Goal: Transaction & Acquisition: Purchase product/service

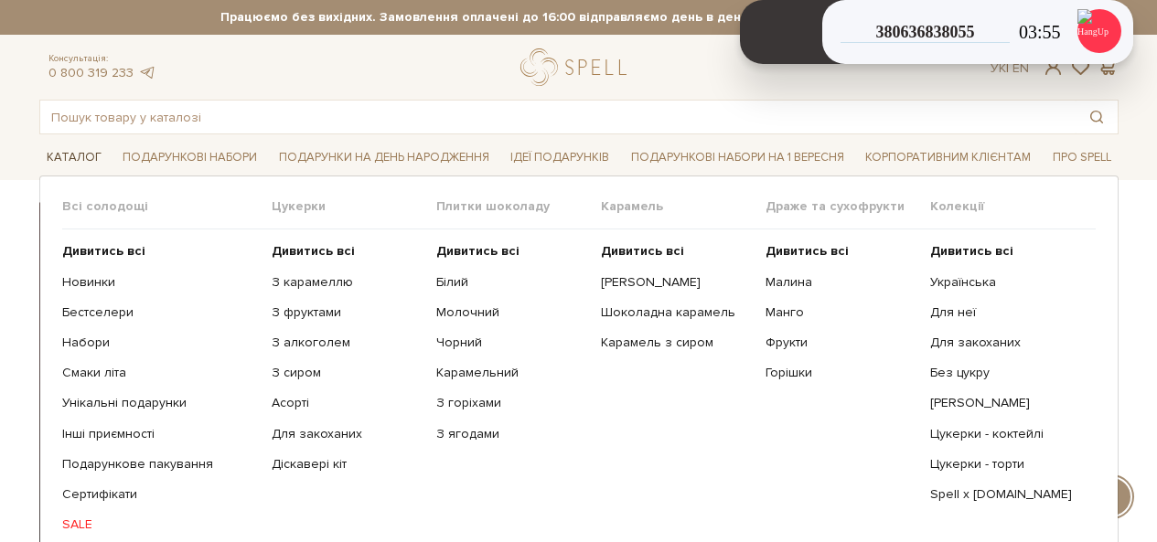
click at [63, 160] on link "Каталог" at bounding box center [74, 158] width 70 height 28
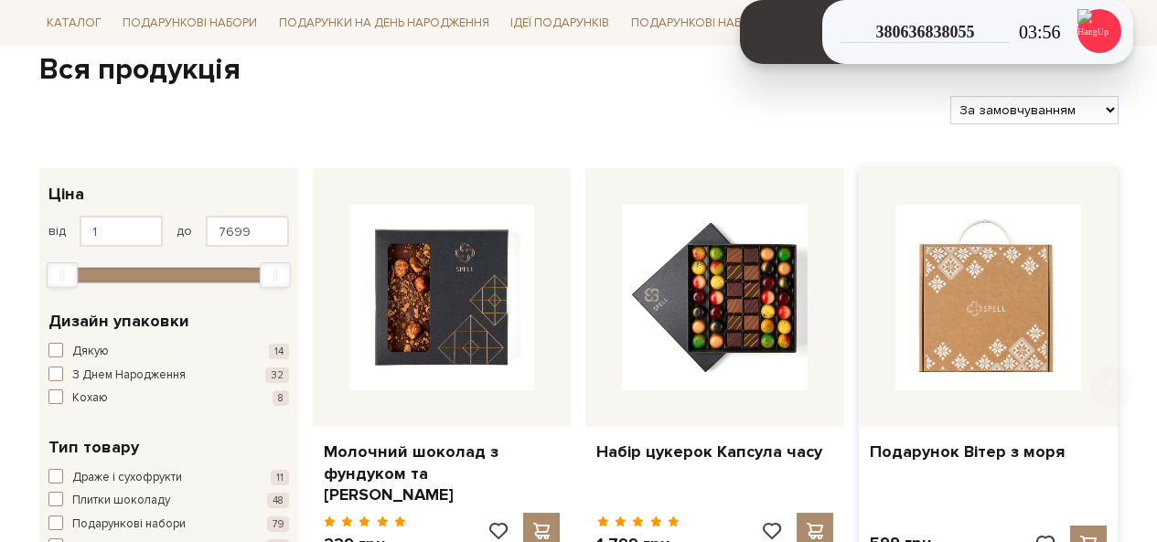
scroll to position [183, 0]
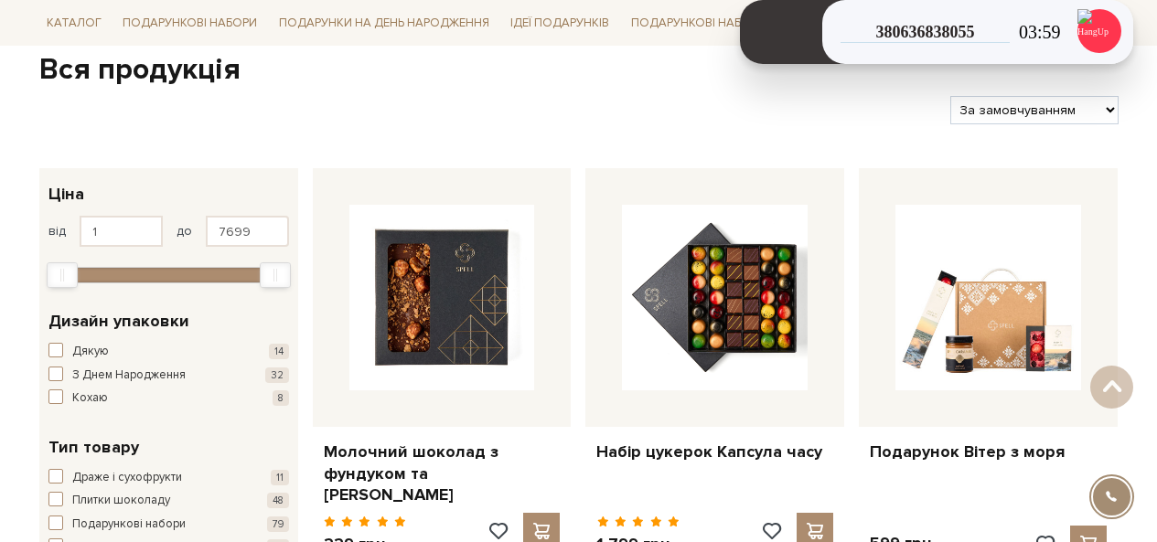
click at [974, 105] on select "За замовчуванням За Ціною (зростання) За Ціною (зменшення) Новинки За популярні…" at bounding box center [1033, 110] width 167 height 28
select select "https://spellchocolate.com/our-productions/?sort=p.price&order=ASC"
click at [950, 96] on select "За замовчуванням За Ціною (зростання) За Ціною (зменшення) Новинки За популярні…" at bounding box center [1033, 110] width 167 height 28
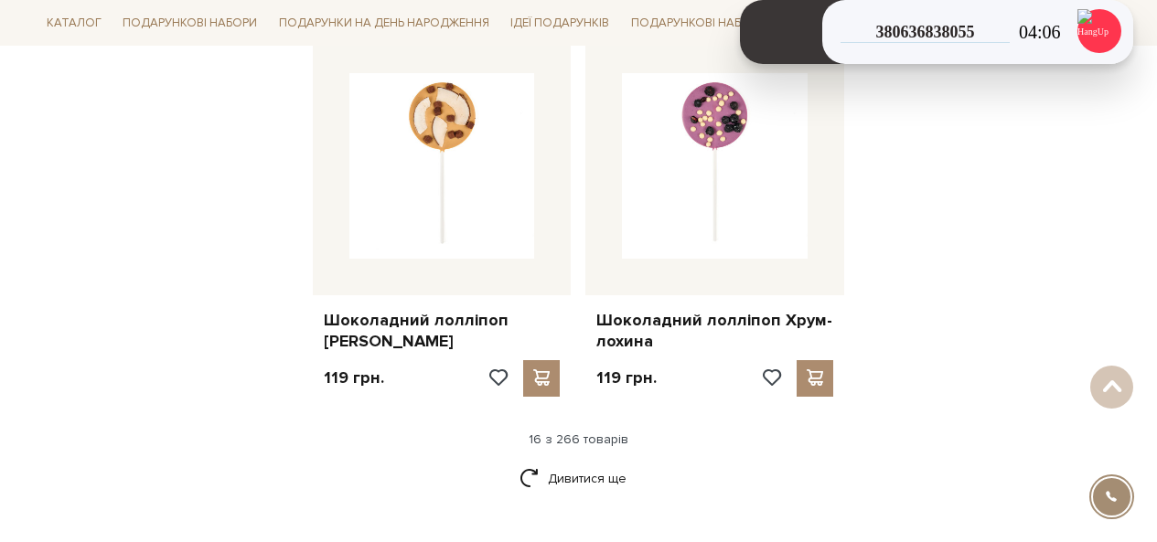
scroll to position [2378, 0]
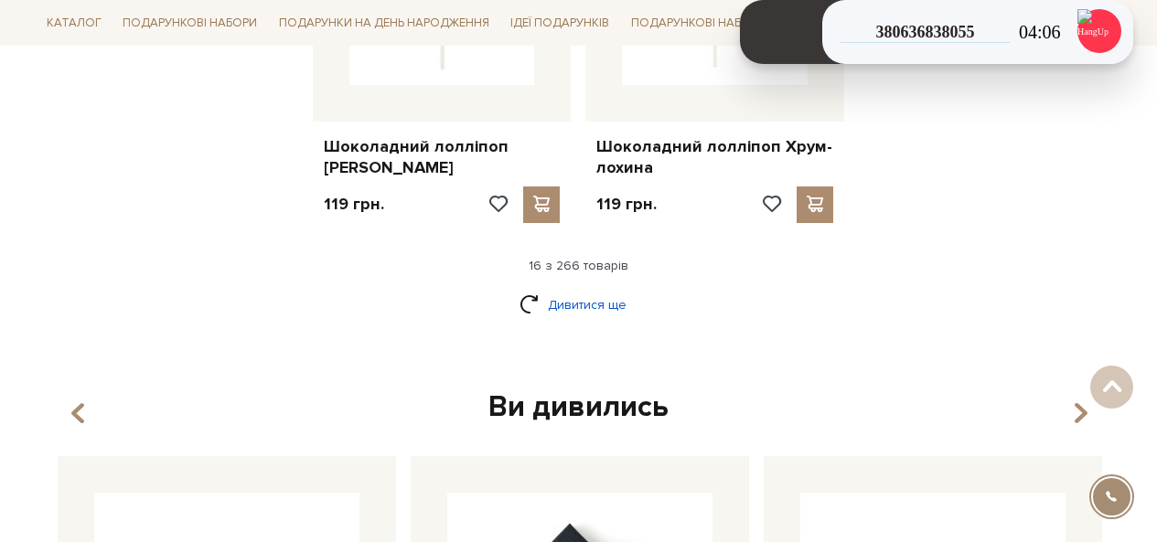
click at [612, 296] on link "Дивитися ще" at bounding box center [579, 305] width 119 height 32
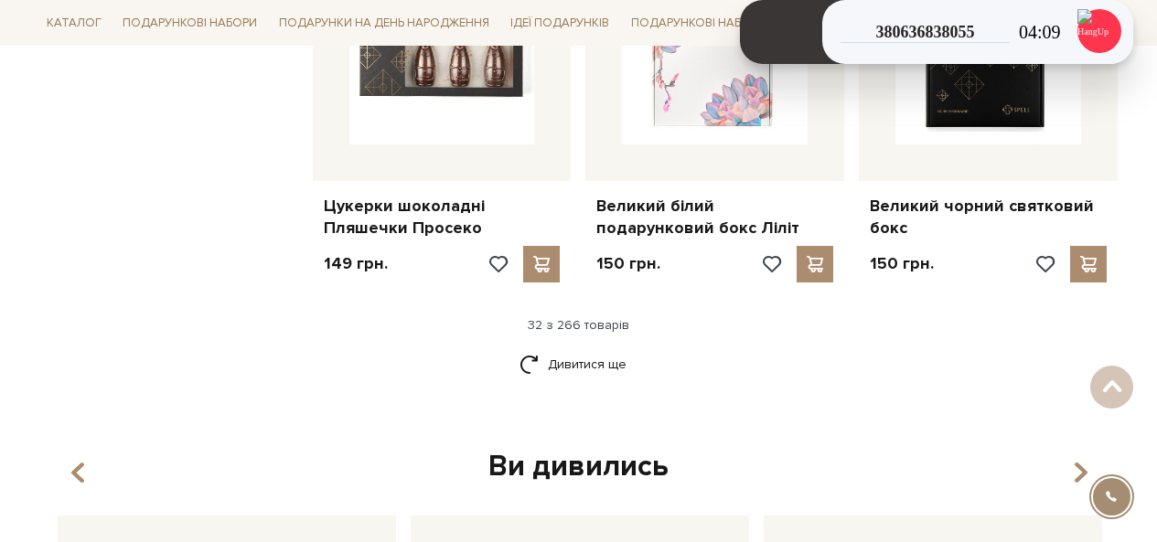
scroll to position [4466, 0]
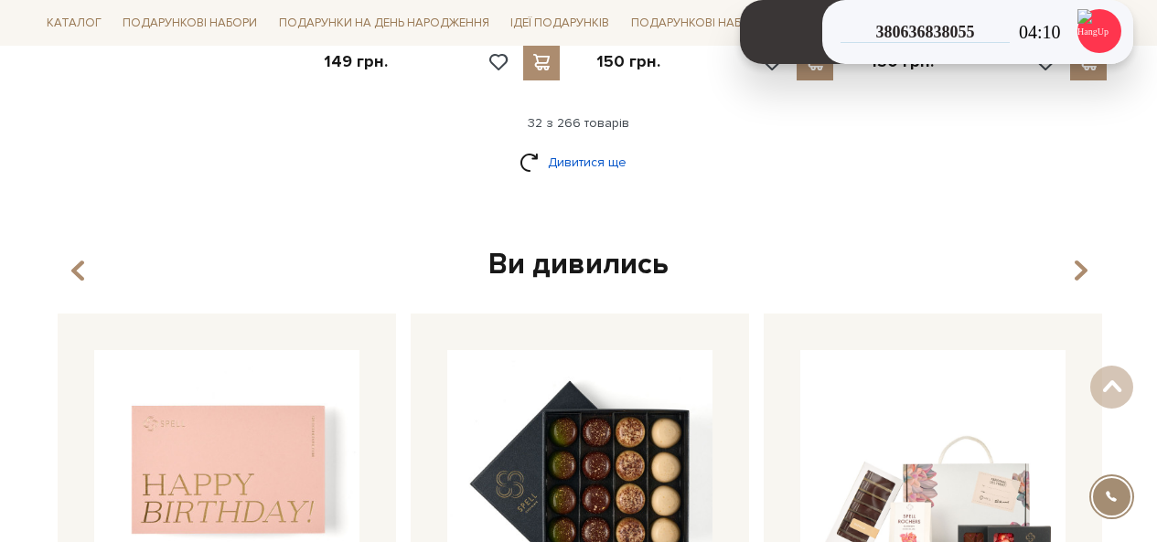
click at [584, 146] on link "Дивитися ще" at bounding box center [579, 162] width 119 height 32
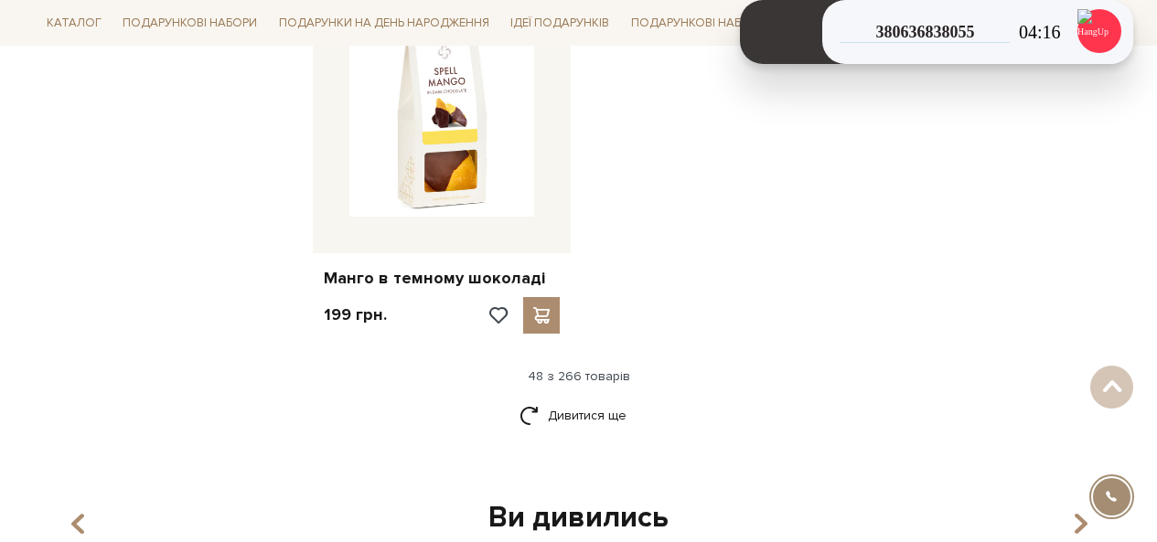
scroll to position [6570, 0]
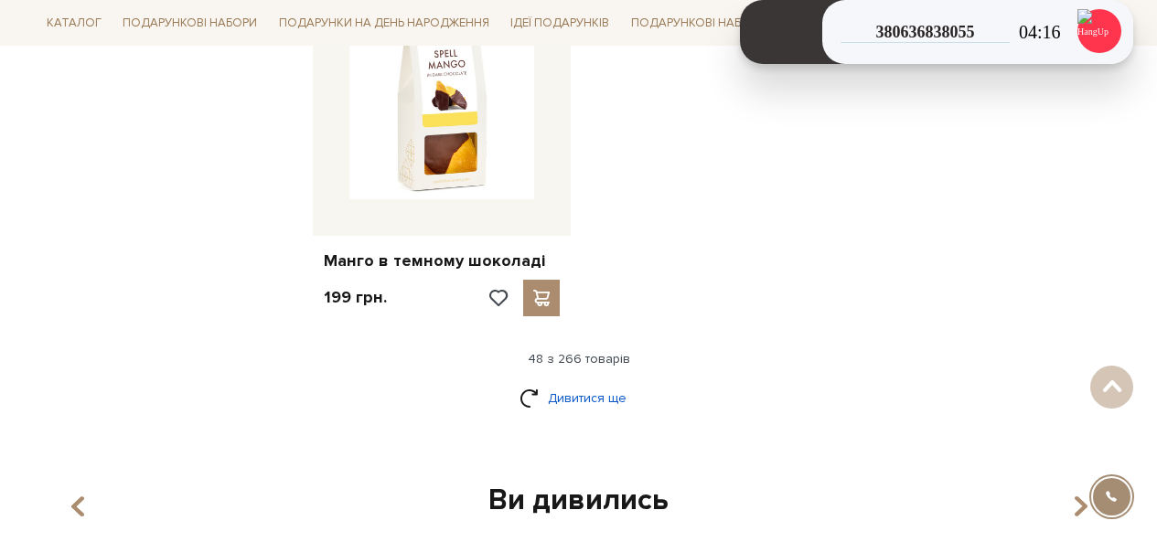
click at [581, 382] on link "Дивитися ще" at bounding box center [579, 398] width 119 height 32
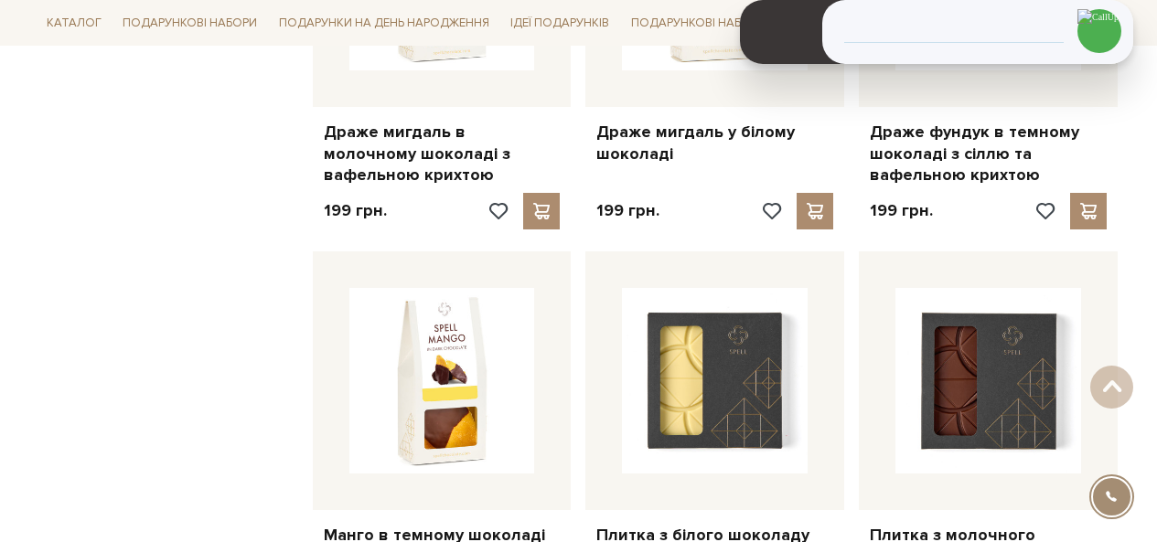
scroll to position [0, 0]
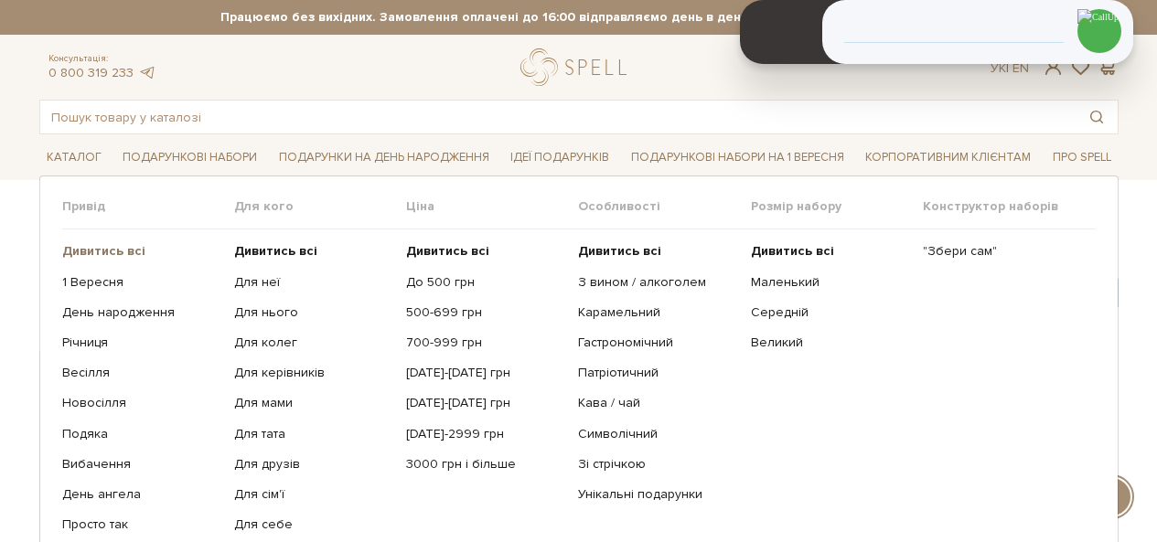
click at [109, 252] on b "Дивитись всі" at bounding box center [103, 251] width 83 height 16
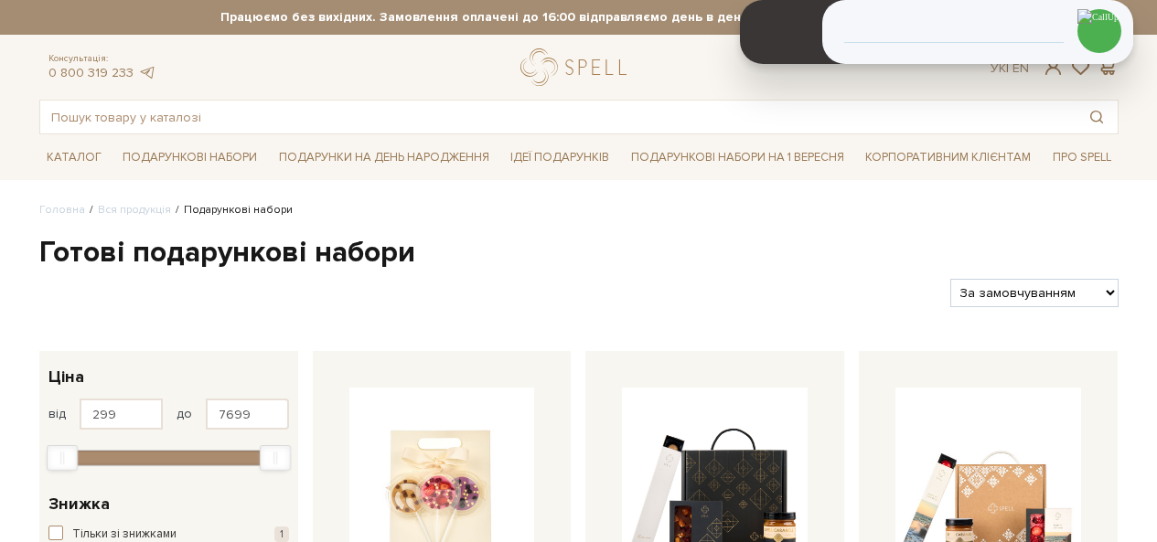
click at [1042, 290] on select "За замовчуванням За Ціною (зростання) За Ціною (зменшення) Новинки За популярні…" at bounding box center [1033, 293] width 167 height 28
select select "https://spellchocolate.com/our-productions/podarunkovi-box/?sort=p.price&order=…"
click at [950, 279] on select "За замовчуванням За Ціною (зростання) За Ціною (зменшення) Новинки За популярні…" at bounding box center [1033, 293] width 167 height 28
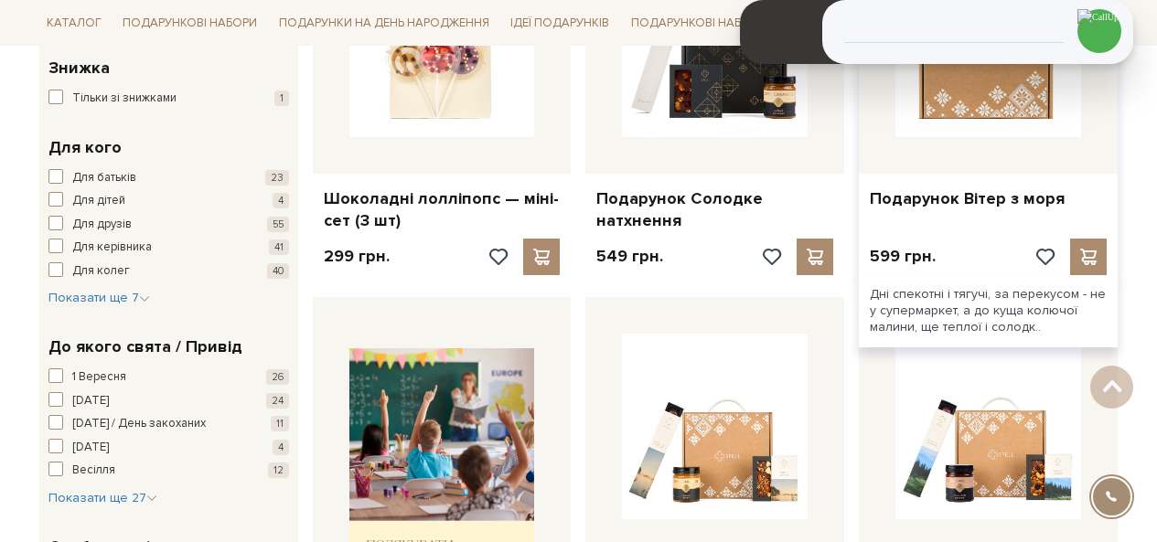
scroll to position [640, 0]
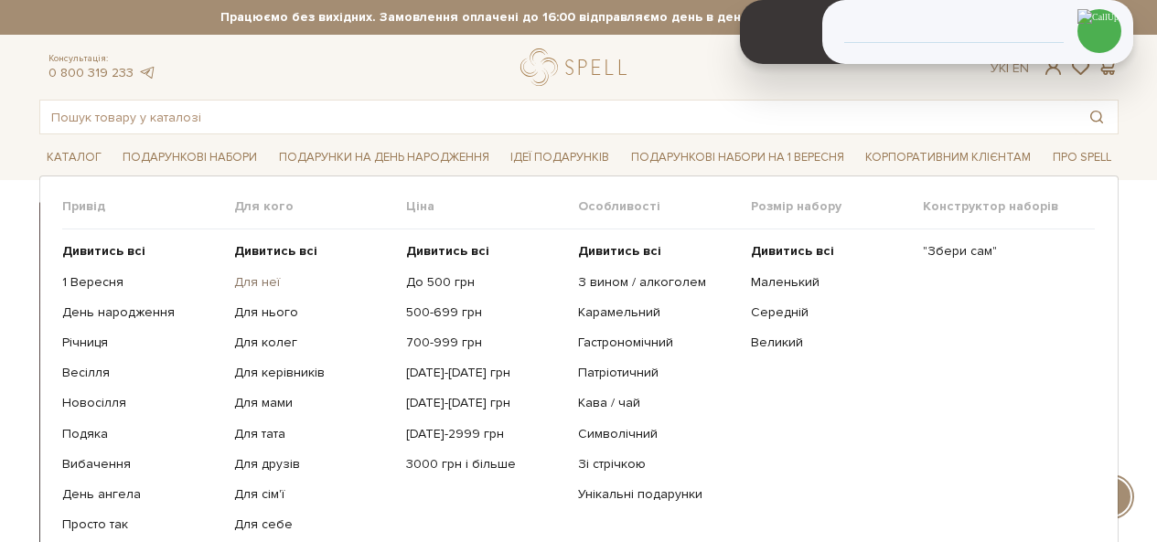
click at [248, 283] on link "Для неї" at bounding box center [313, 282] width 158 height 16
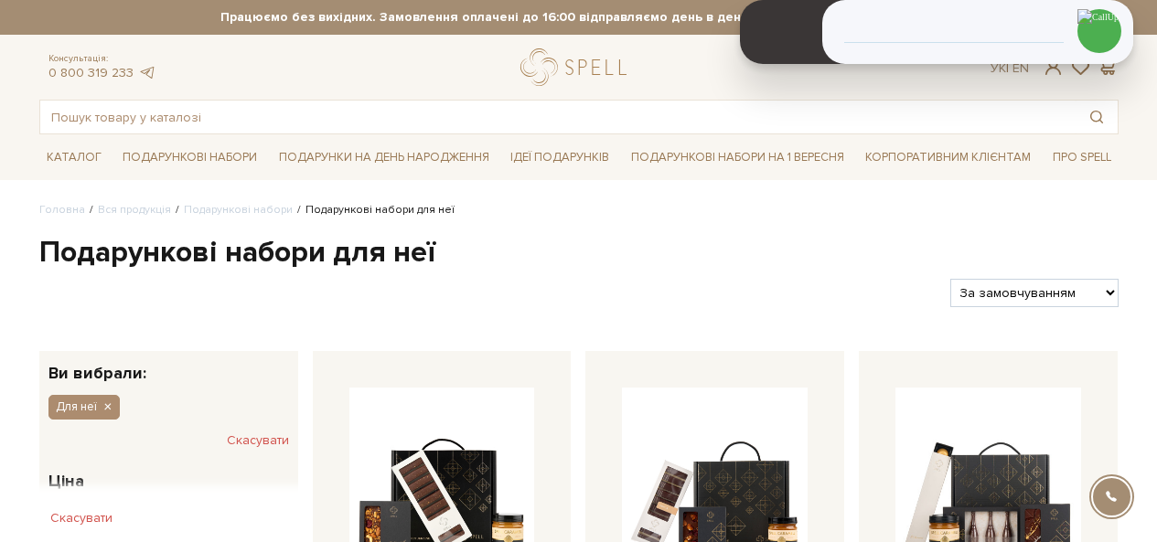
select select "https://spellchocolate.com/our-productions/podarunkovi-box/dlja-neji?sort=p.pri…"
click at [950, 279] on select "За замовчуванням За Ціною (зростання) За Ціною (зменшення) Новинки За популярні…" at bounding box center [1033, 293] width 167 height 28
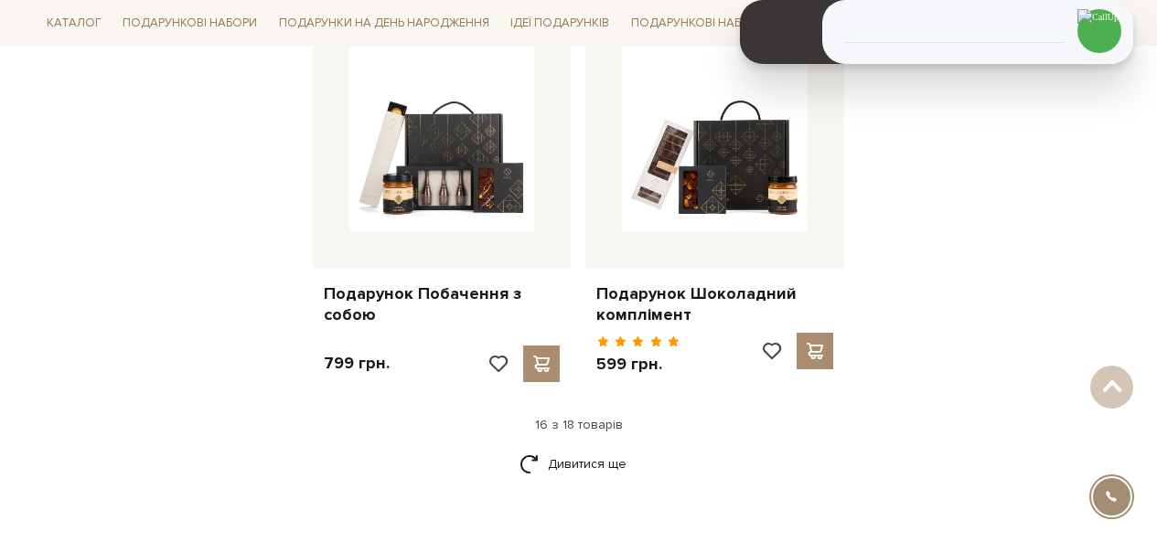
scroll to position [2470, 0]
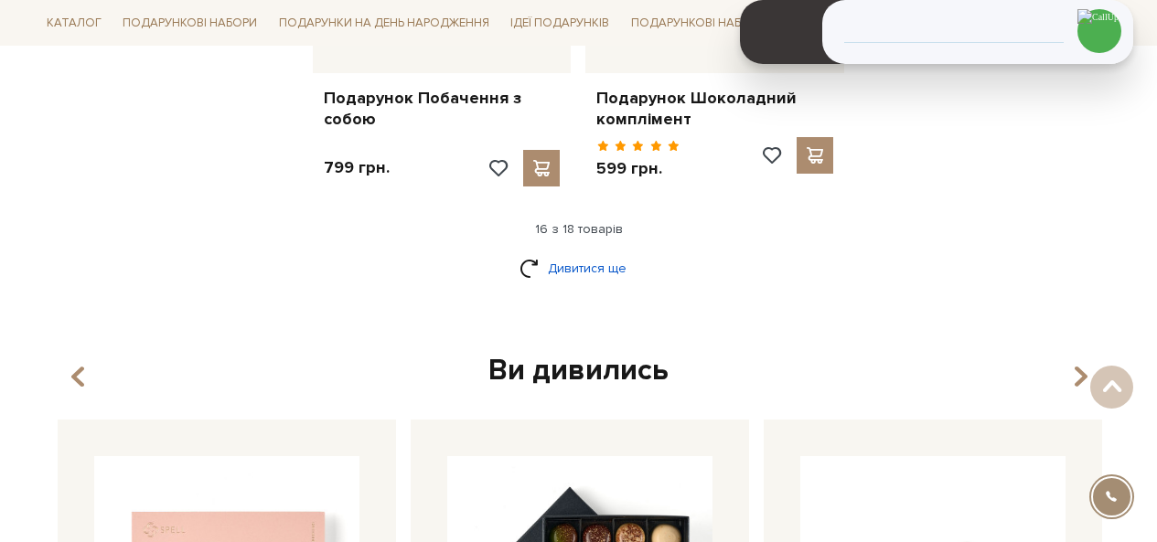
click at [568, 278] on link "Дивитися ще" at bounding box center [579, 268] width 119 height 32
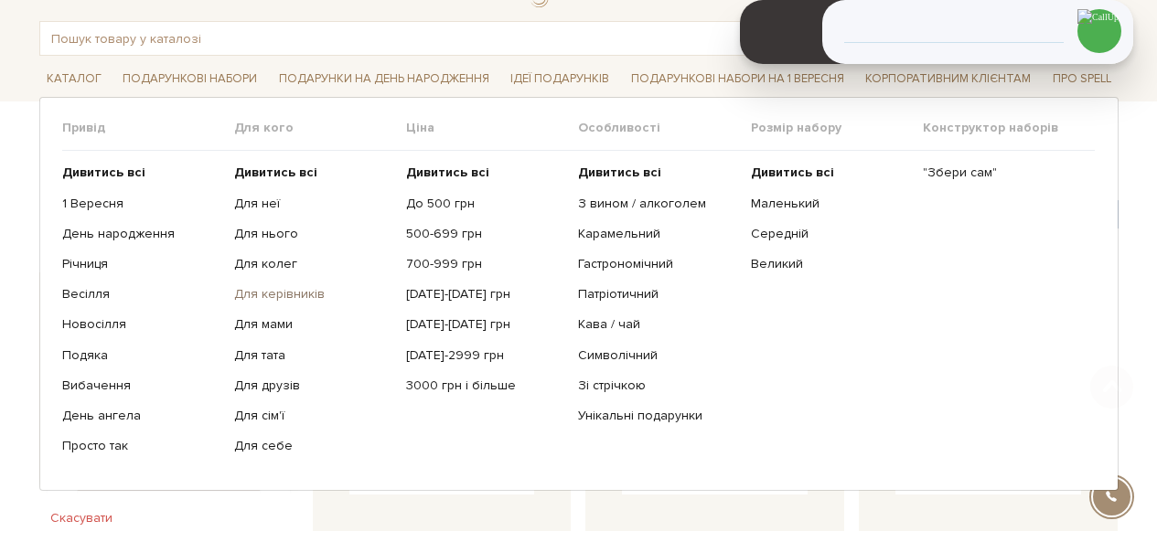
scroll to position [183, 0]
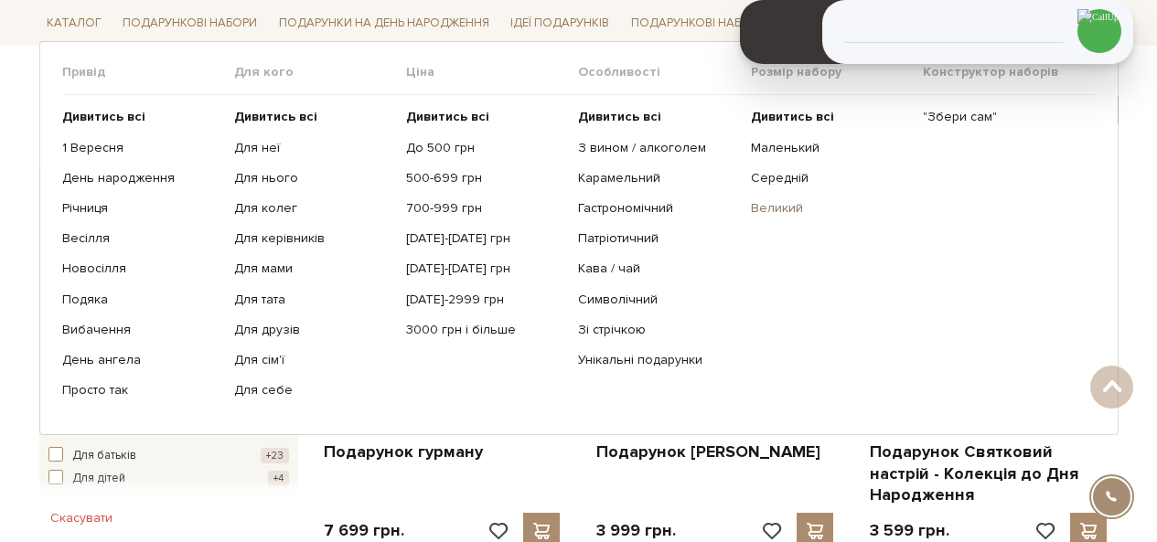
click at [777, 206] on link "Великий" at bounding box center [830, 208] width 158 height 16
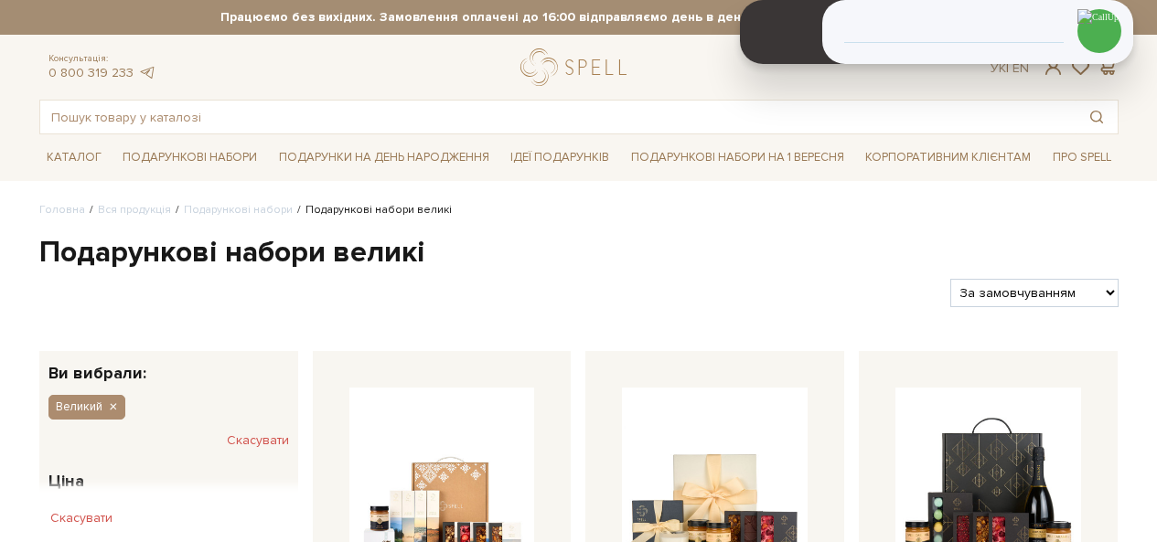
drag, startPoint x: 0, startPoint y: 0, endPoint x: 992, endPoint y: 304, distance: 1037.1
click at [993, 295] on select "За замовчуванням За Ціною (зростання) За Ціною (зменшення) Новинки За популярні…" at bounding box center [1033, 293] width 167 height 28
select select "https://spellchocolate.com/our-productions/podarunkovi-box/big?sort=p.price&ord…"
click at [950, 279] on select "За замовчуванням За Ціною (зростання) За Ціною (зменшення) Новинки За популярні…" at bounding box center [1033, 293] width 167 height 28
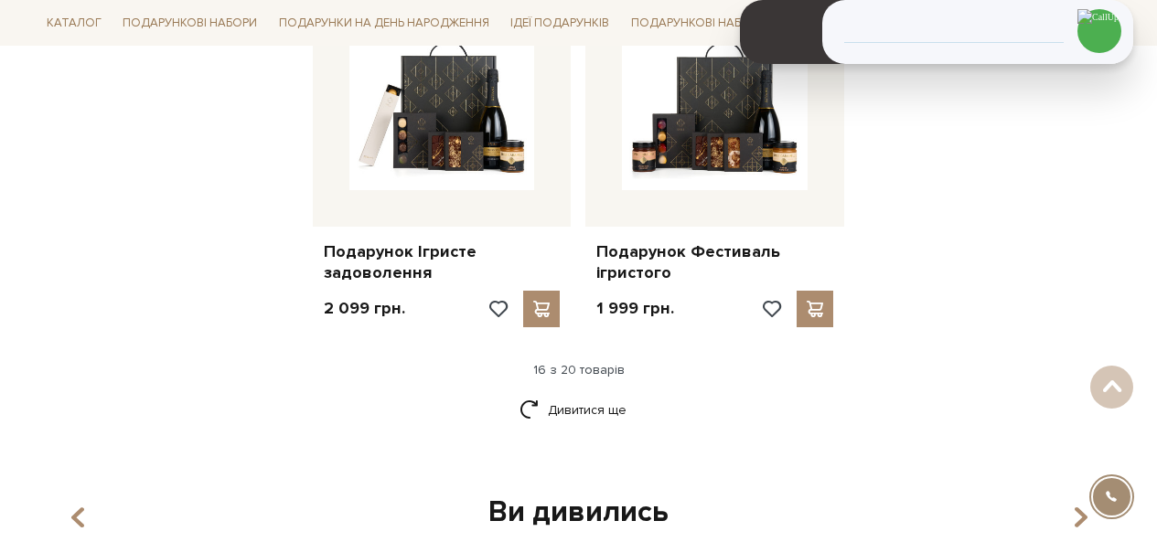
scroll to position [2470, 0]
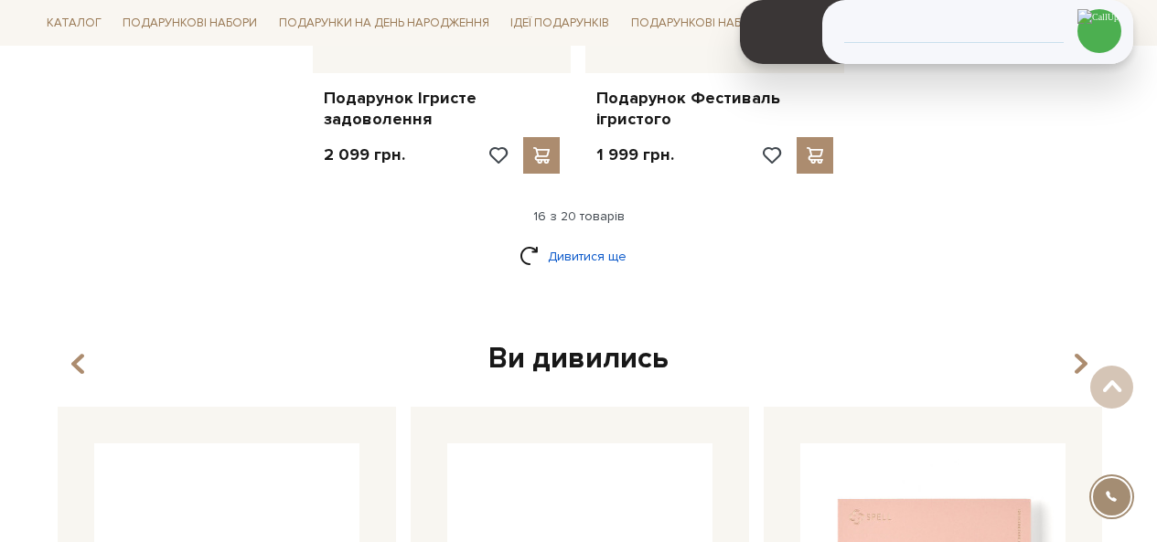
click at [594, 272] on link "Дивитися ще" at bounding box center [579, 257] width 119 height 32
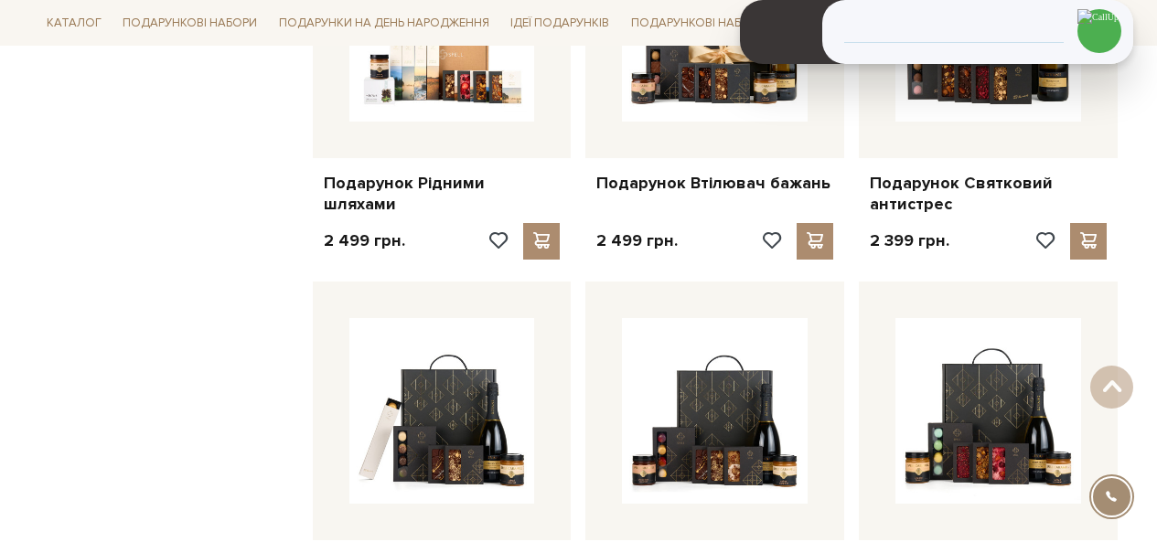
scroll to position [1830, 0]
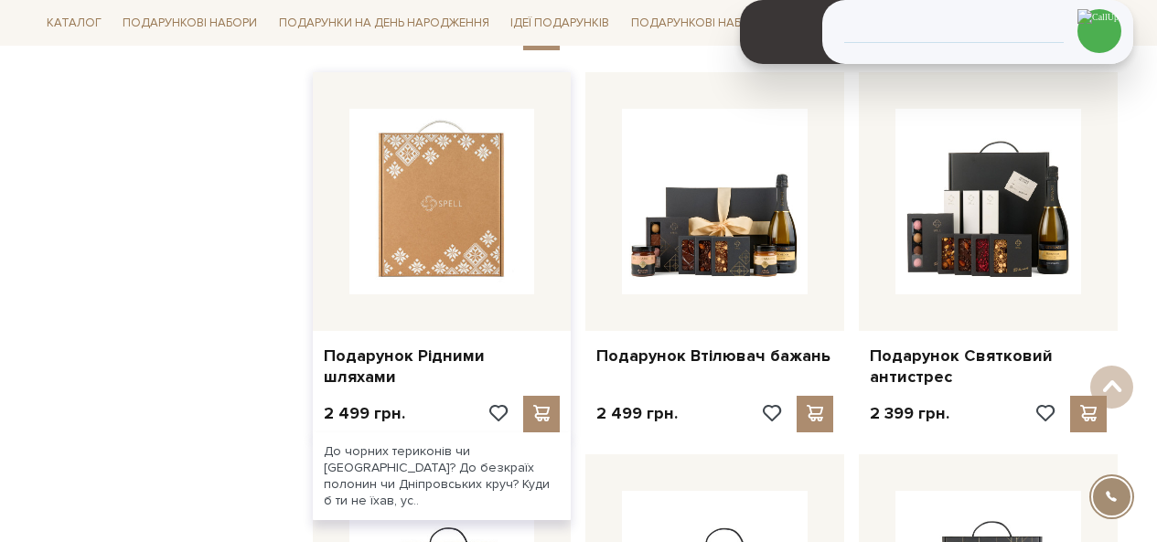
click at [460, 259] on img at bounding box center [442, 202] width 186 height 186
